Goal: Information Seeking & Learning: Find specific fact

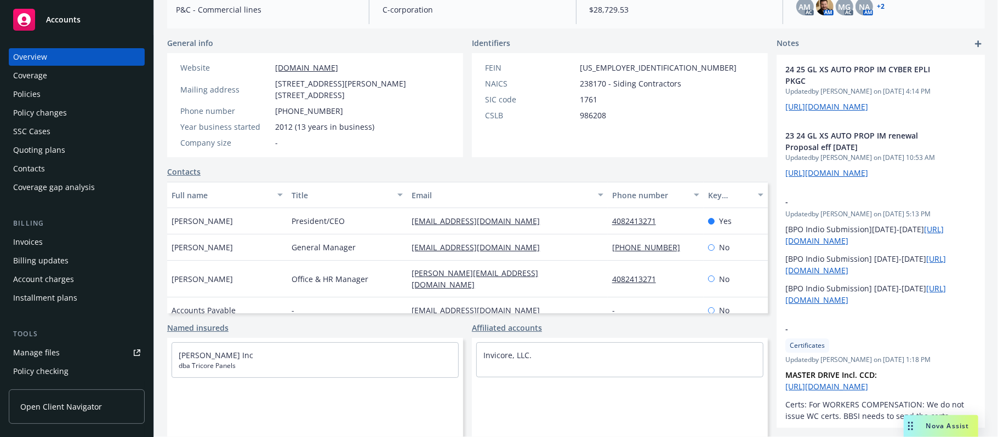
scroll to position [170, 0]
click at [942, 425] on span "Nova Assist" at bounding box center [947, 426] width 43 height 9
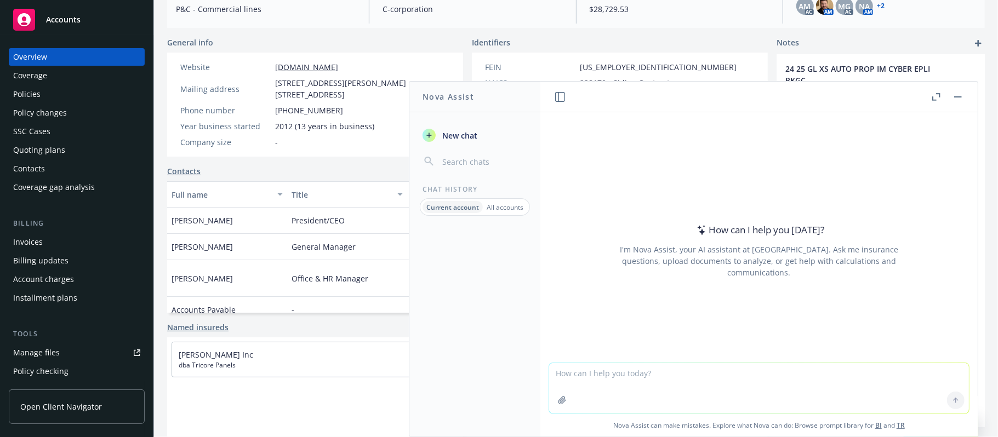
click at [617, 366] on textarea at bounding box center [759, 388] width 420 height 50
click at [957, 90] on header at bounding box center [759, 97] width 437 height 31
click at [957, 93] on button "button" at bounding box center [958, 96] width 13 height 13
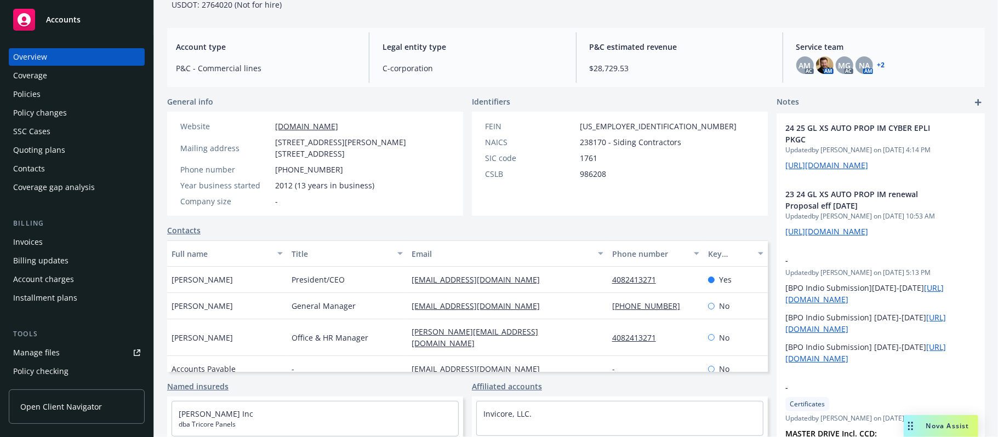
scroll to position [0, 0]
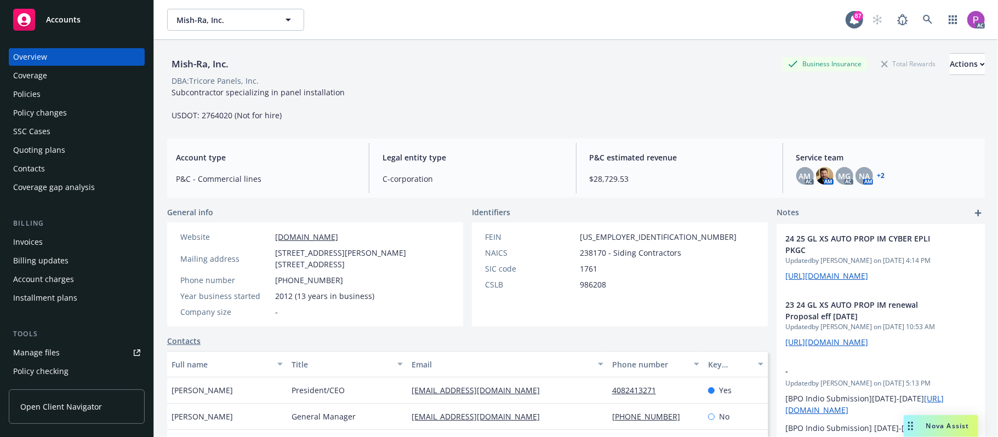
click at [942, 430] on span "Nova Assist" at bounding box center [947, 426] width 43 height 9
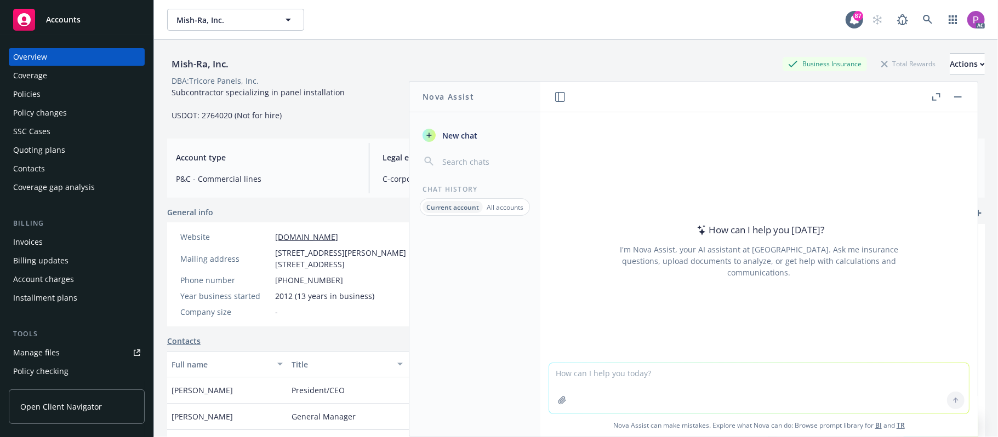
click at [639, 376] on textarea at bounding box center [759, 388] width 420 height 50
paste textarea "FED VENTURE LP"
type textarea "FED VENTURE LP"
click at [952, 404] on icon at bounding box center [956, 401] width 8 height 8
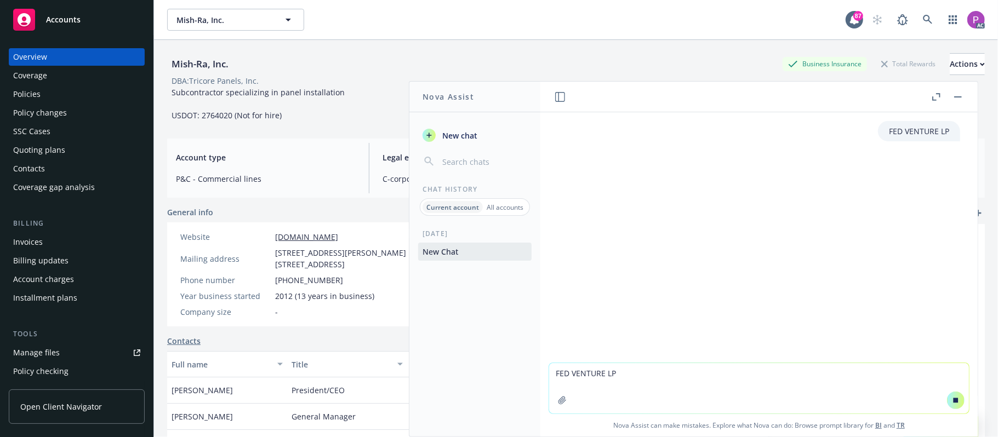
click at [604, 369] on textarea "FED VENTURE LP" at bounding box center [759, 388] width 420 height 50
paste textarea "FED VENTURE LP"
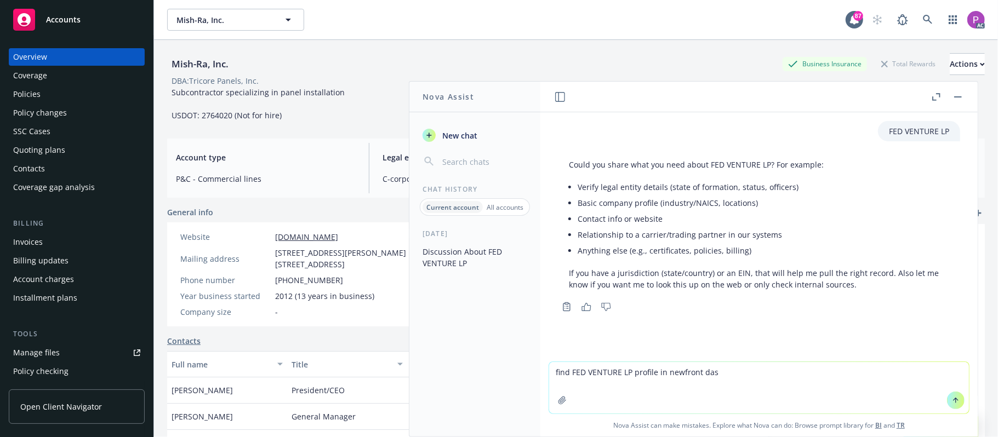
type textarea "find FED VENTURE LP profile in newfront dash"
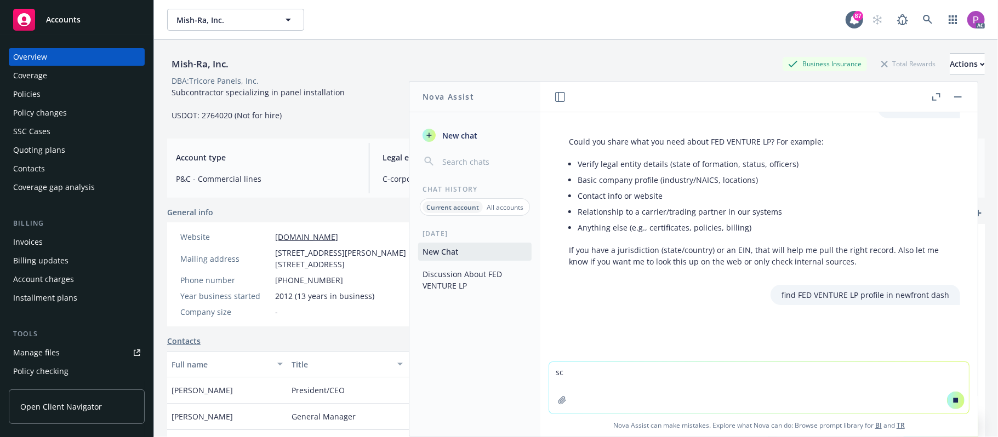
scroll to position [24, 0]
type textarea "s"
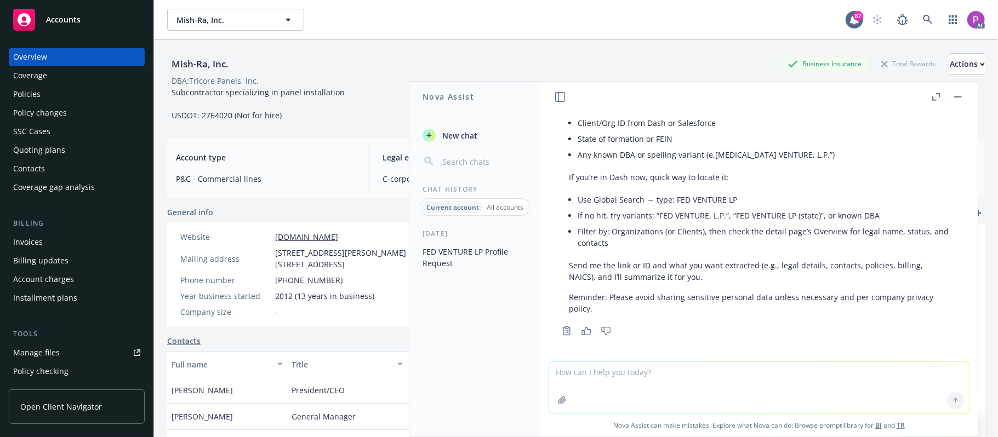
scroll to position [302, 0]
drag, startPoint x: 229, startPoint y: 62, endPoint x: 173, endPoint y: 62, distance: 55.9
click at [173, 62] on div "Mish-Ra, Inc." at bounding box center [200, 64] width 66 height 14
copy div "Mish-Ra, Inc."
click at [601, 378] on textarea at bounding box center [759, 388] width 420 height 52
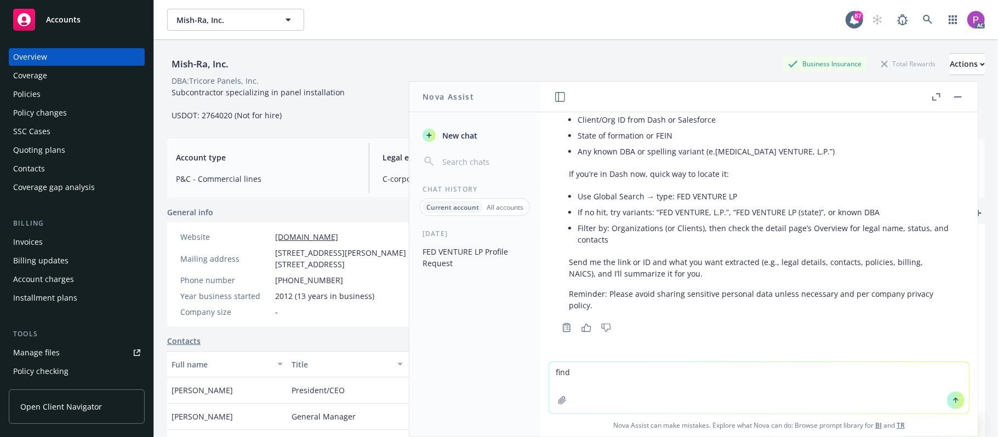
paste textarea "Mish-Ra, Inc."
type textarea "find Mish-Ra, Inc."
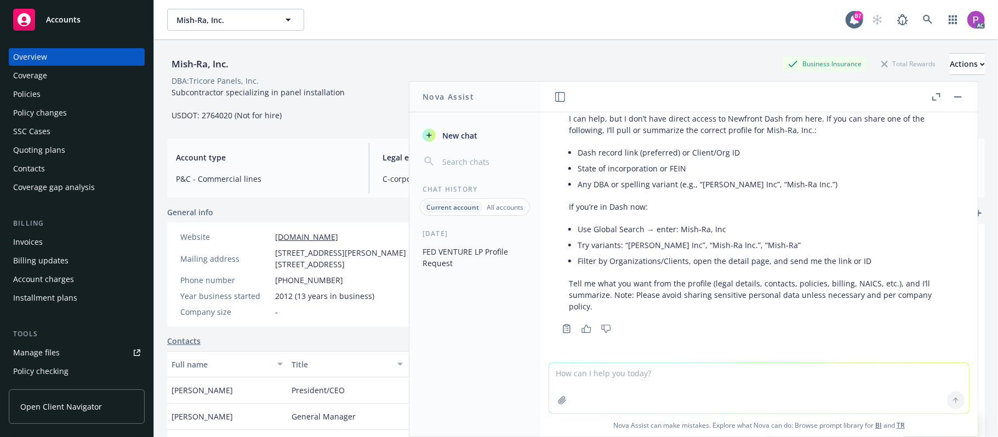
scroll to position [575, 0]
click at [957, 95] on button "button" at bounding box center [958, 96] width 13 height 13
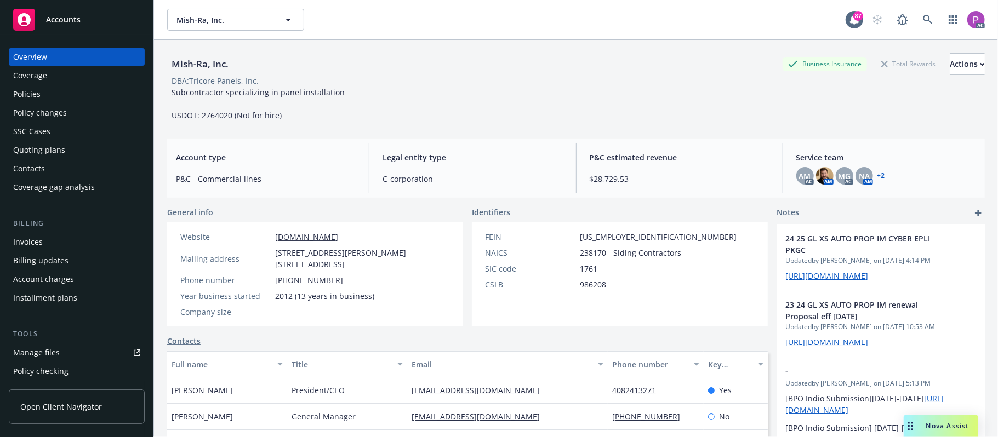
click at [924, 427] on div "Nova Assist" at bounding box center [948, 426] width 61 height 9
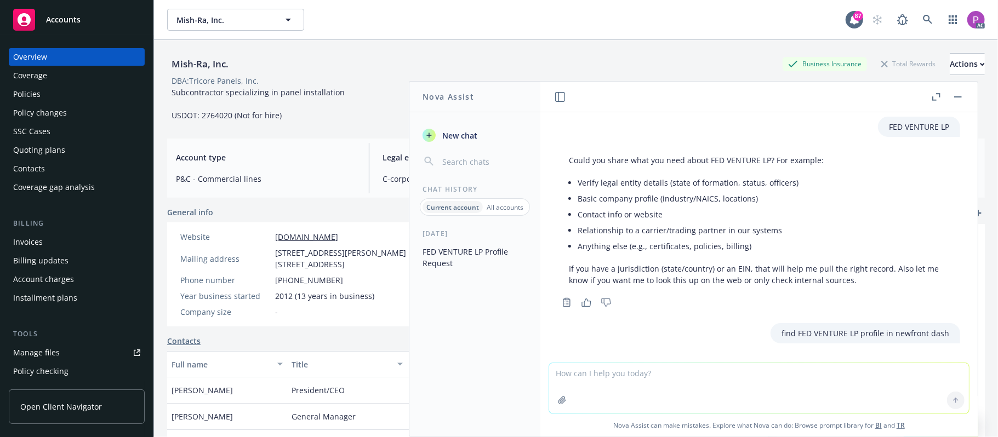
scroll to position [0, 0]
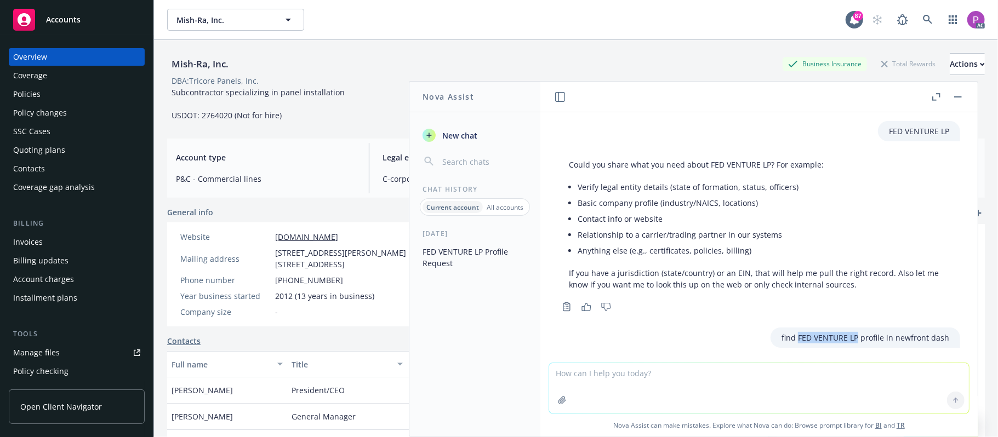
drag, startPoint x: 779, startPoint y: 338, endPoint x: 839, endPoint y: 337, distance: 59.8
click at [839, 337] on p "find FED VENTURE LP profile in newfront dash" at bounding box center [866, 338] width 168 height 12
copy p "FED VENTURE LP"
click at [930, 21] on div "AC" at bounding box center [926, 20] width 118 height 22
click at [923, 19] on icon at bounding box center [927, 19] width 9 height 9
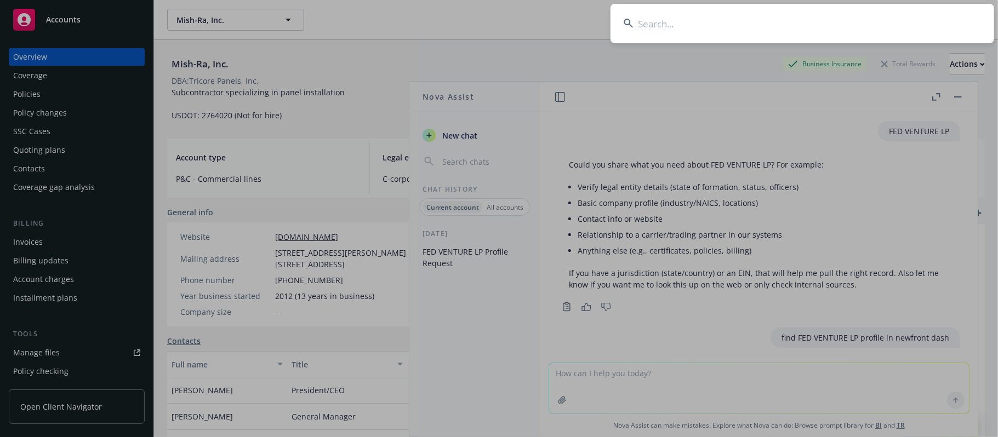
type input "FED VENTURE LP"
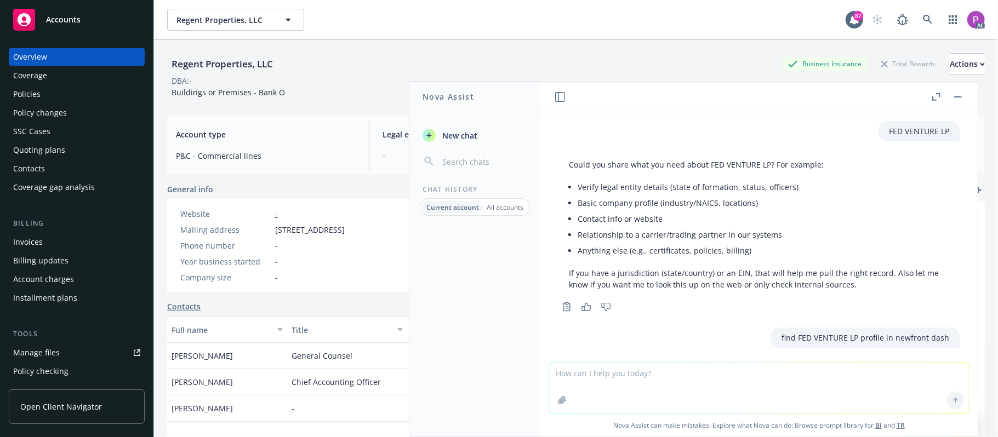
click at [957, 98] on button "button" at bounding box center [958, 96] width 13 height 13
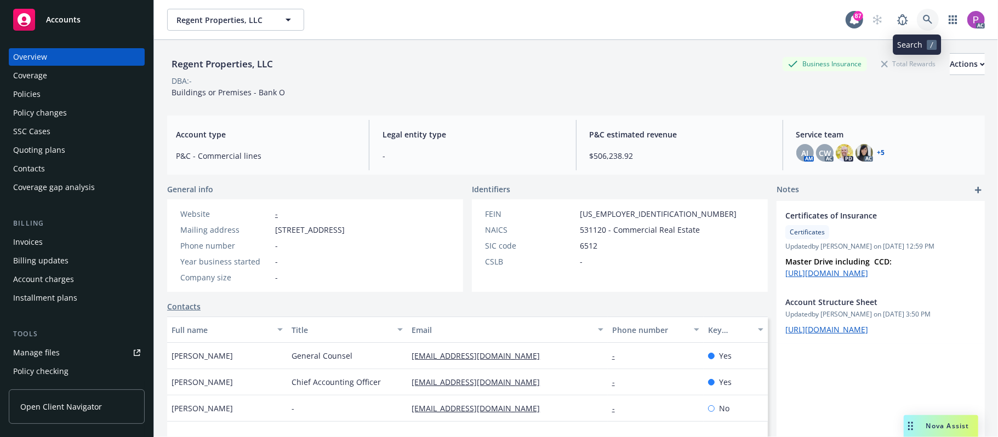
click at [923, 19] on icon at bounding box center [927, 19] width 9 height 9
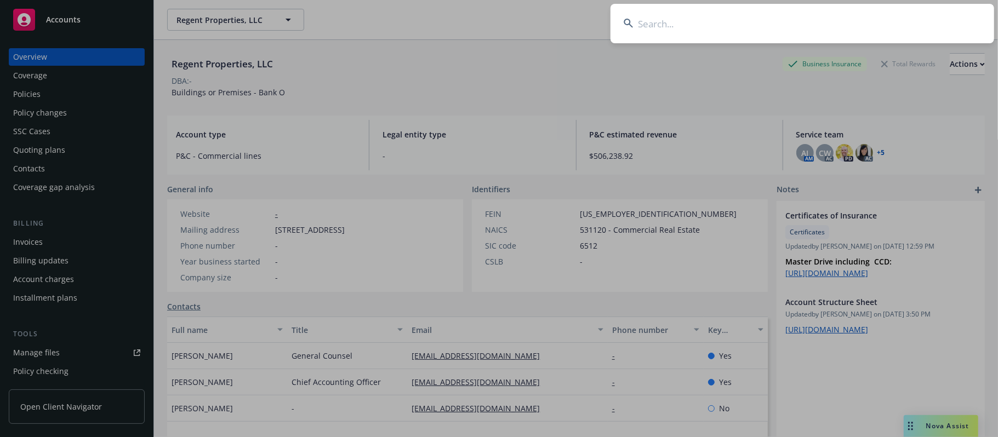
type input "FED VENTURE LP"
